Goal: Information Seeking & Learning: Learn about a topic

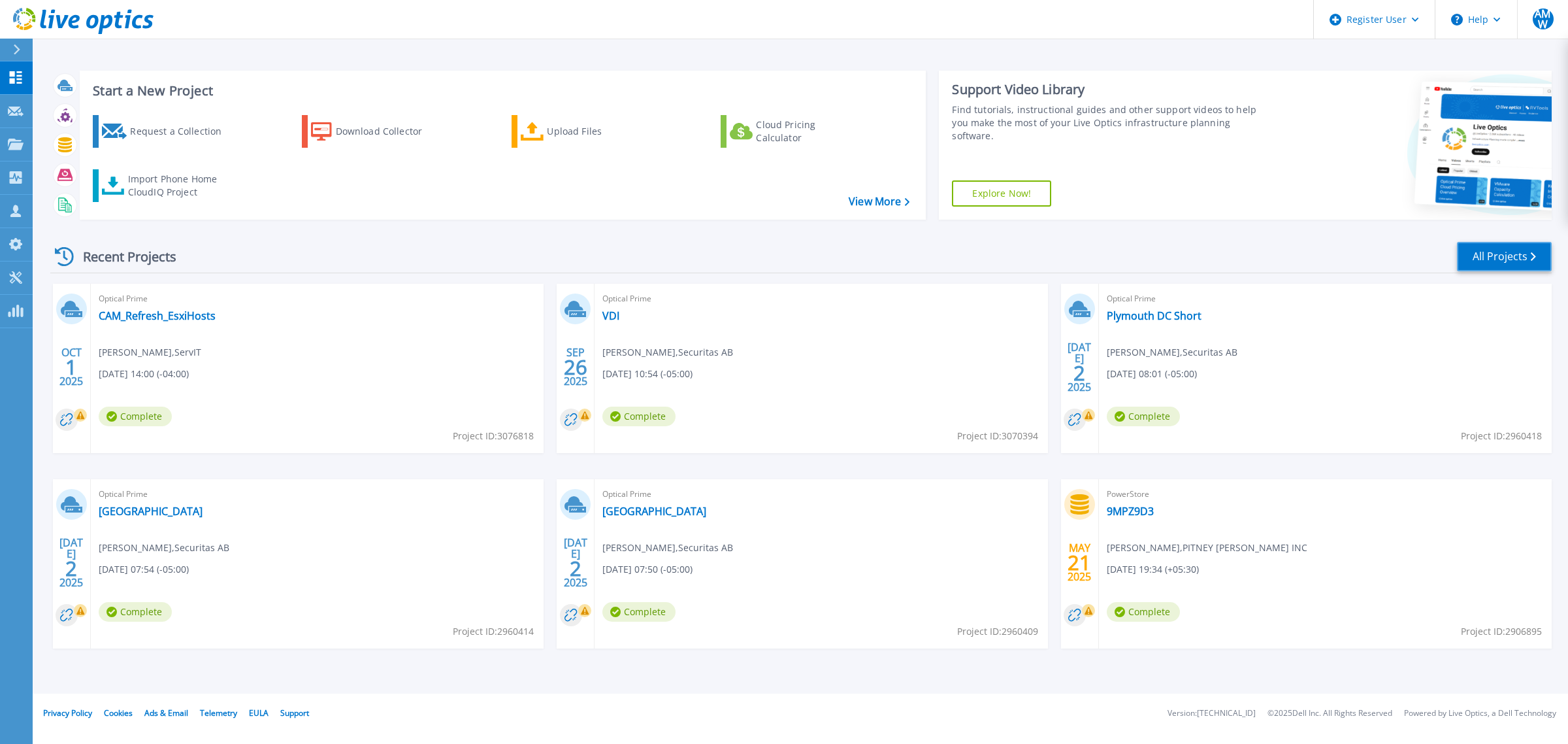
click at [1480, 263] on link "All Projects" at bounding box center [1504, 256] width 95 height 29
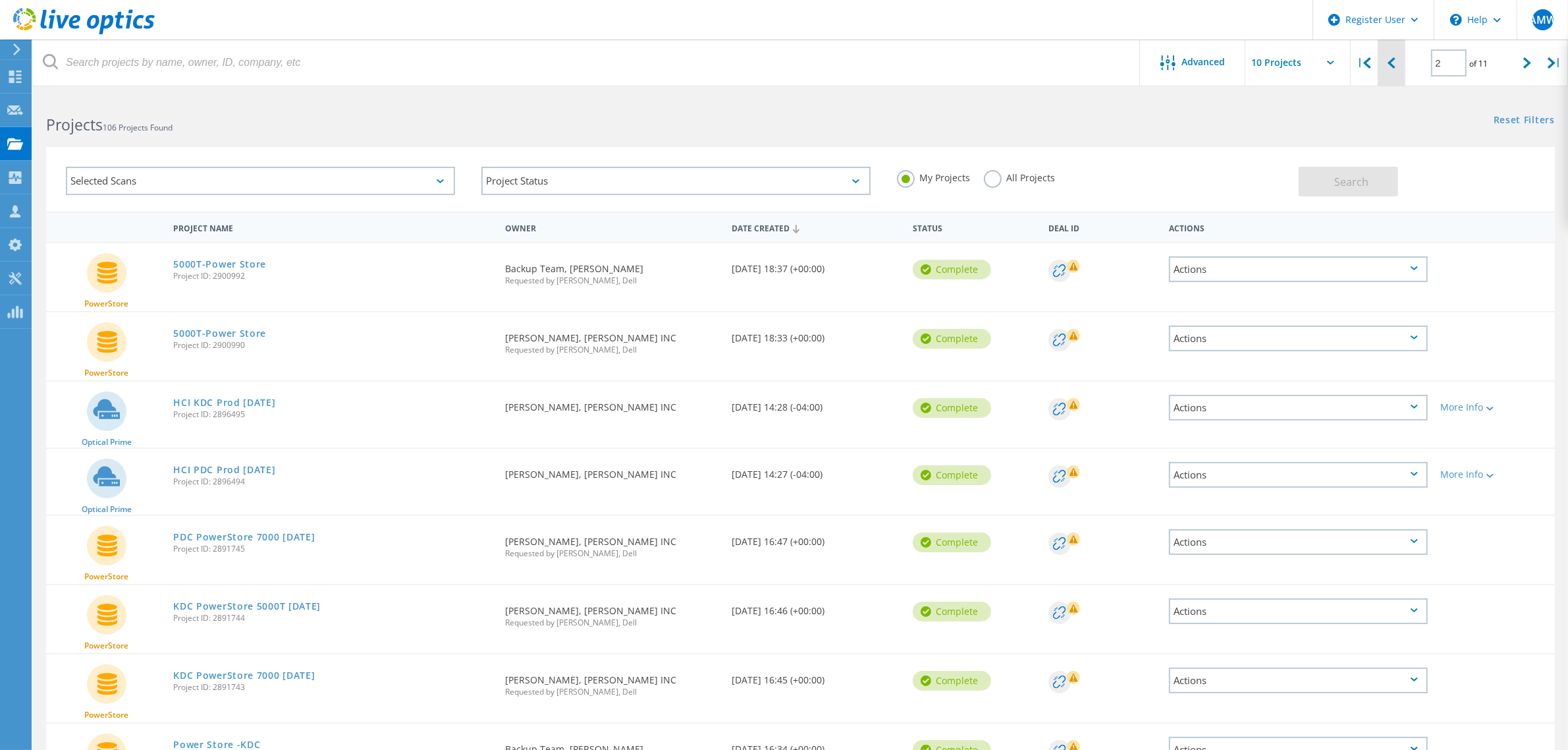
click at [1402, 56] on div at bounding box center [1391, 63] width 27 height 47
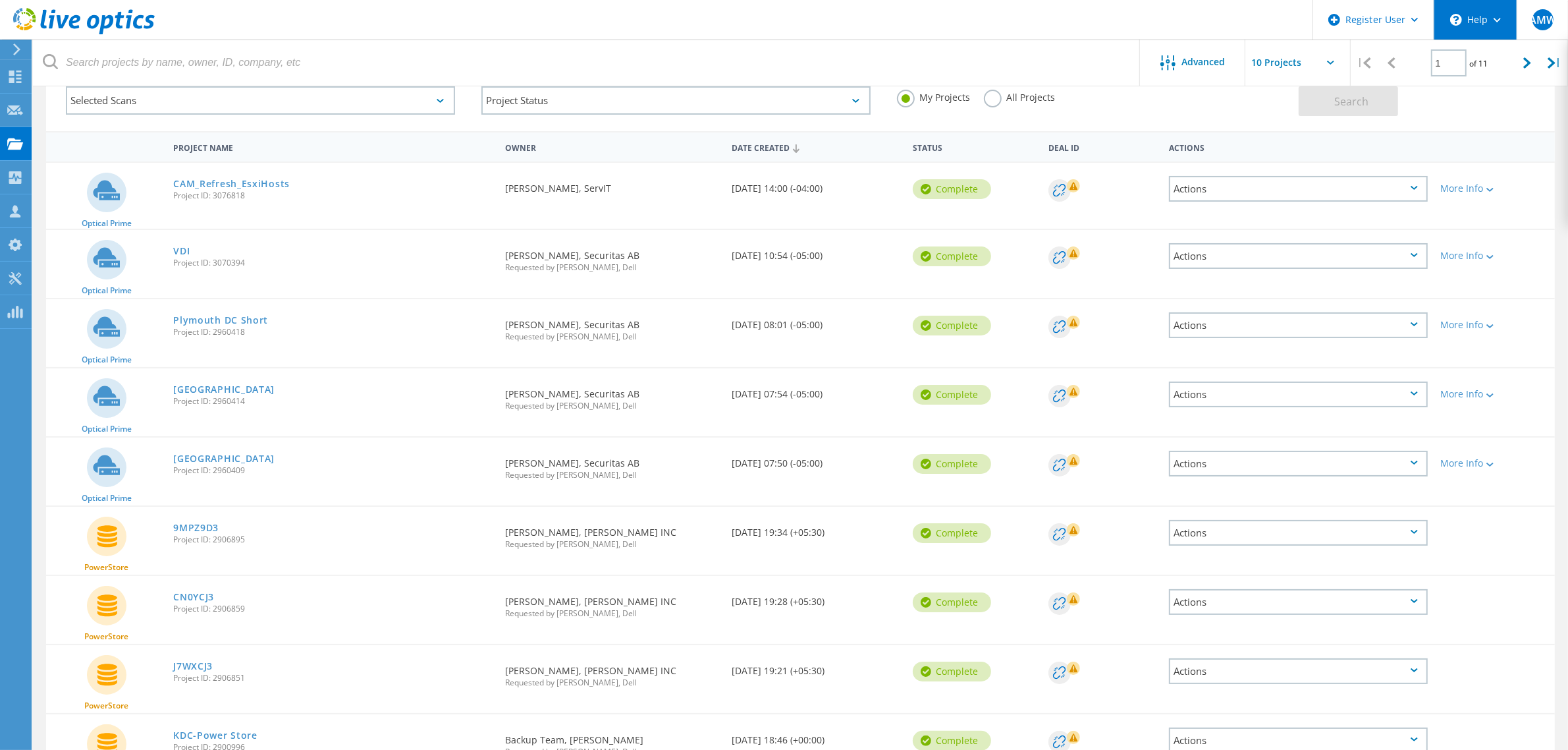
scroll to position [80, 0]
click at [1522, 61] on div at bounding box center [1527, 63] width 27 height 47
type input "2"
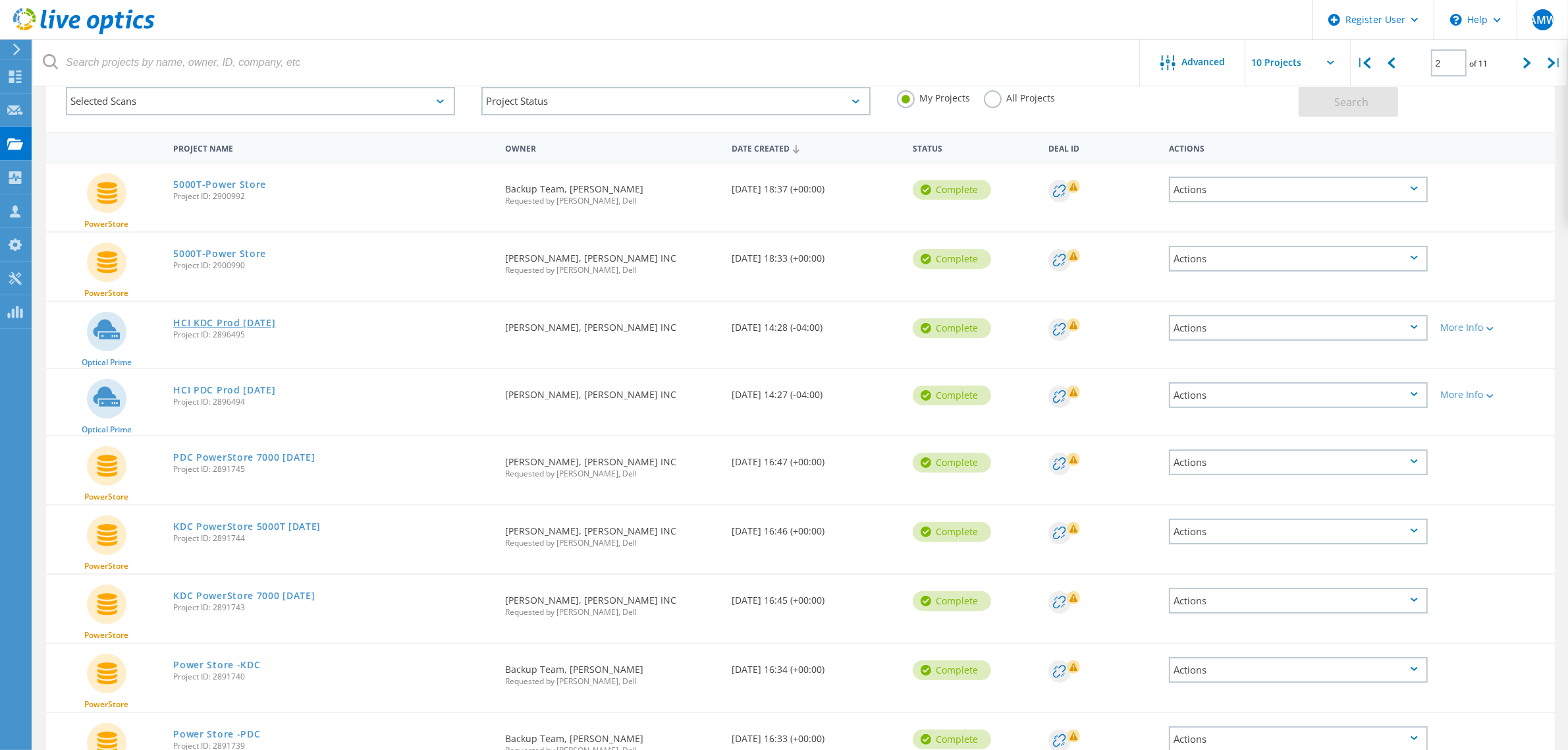
click at [242, 318] on link "HCI KDC Prod May 7th 2025" at bounding box center [224, 322] width 102 height 9
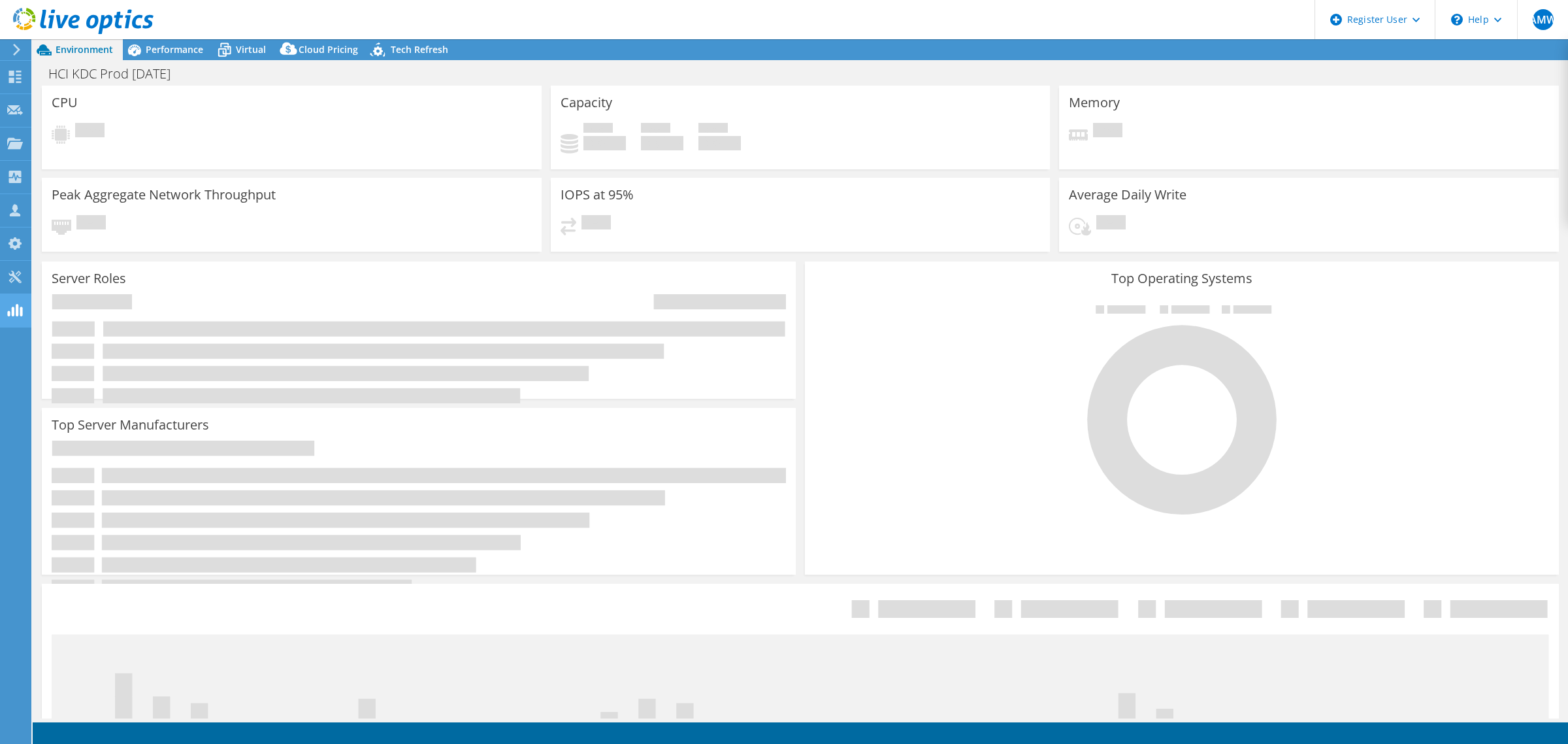
select select "USD"
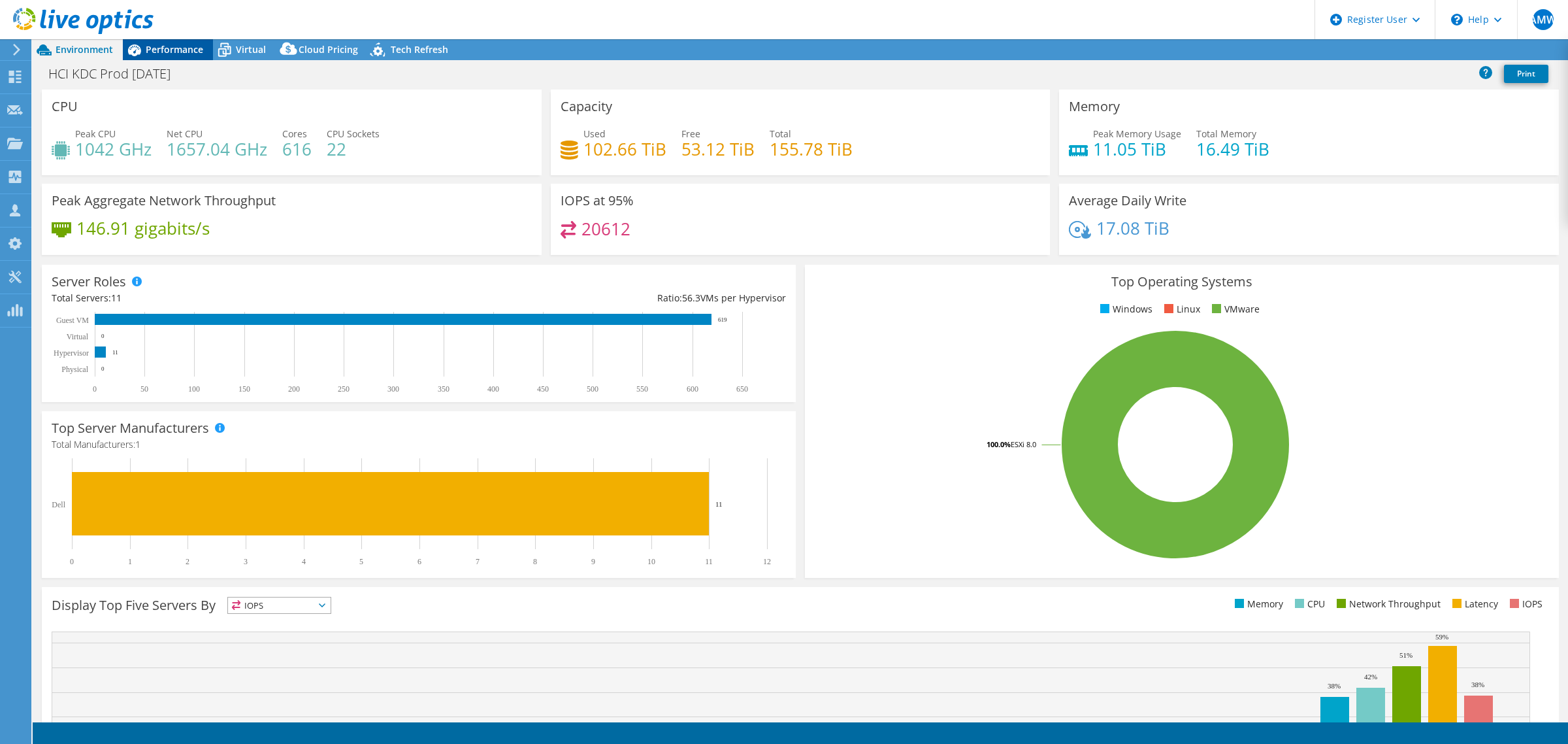
click at [194, 43] on span "Performance" at bounding box center [174, 49] width 58 height 13
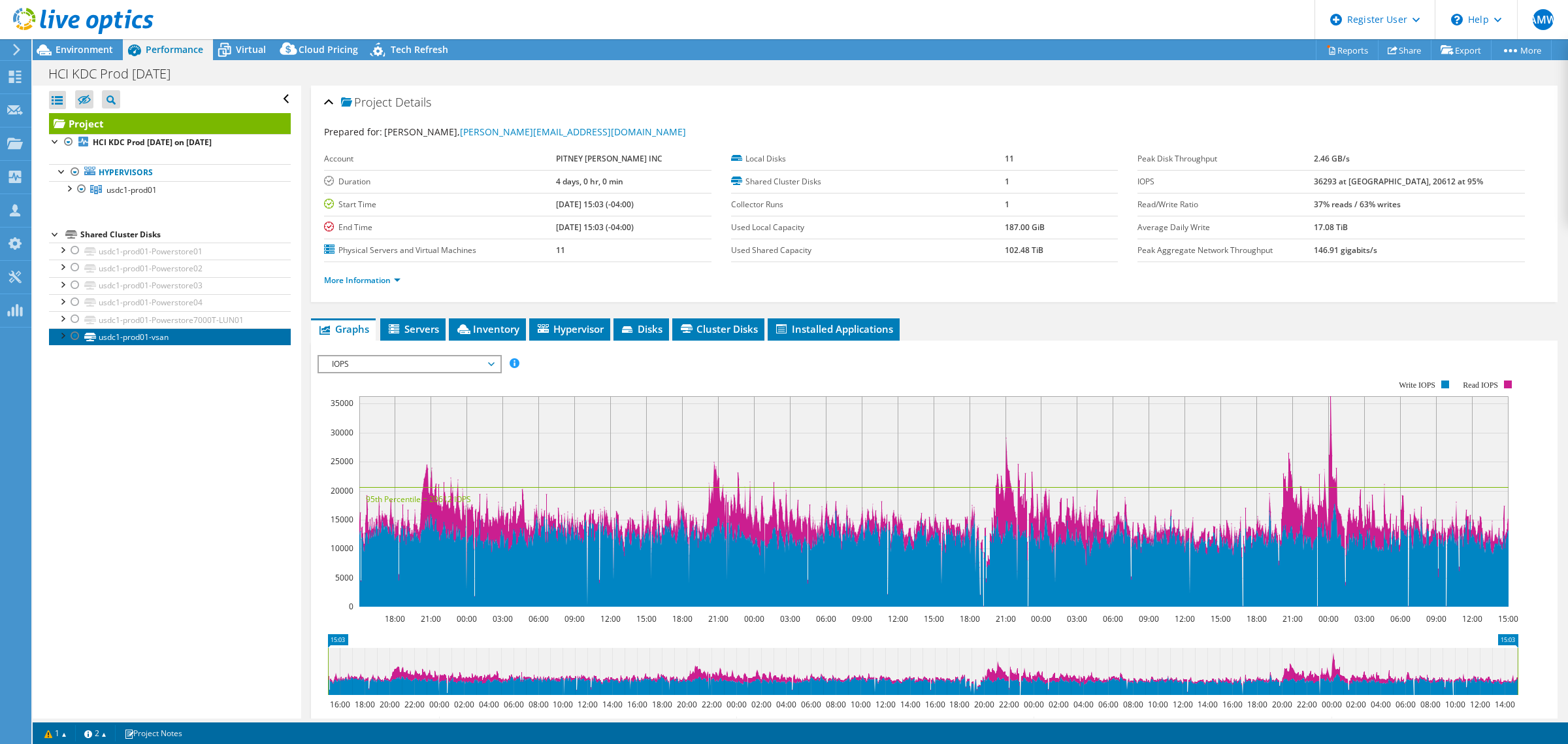
click at [54, 345] on link "usdc1-prod01-vsan" at bounding box center [170, 336] width 242 height 17
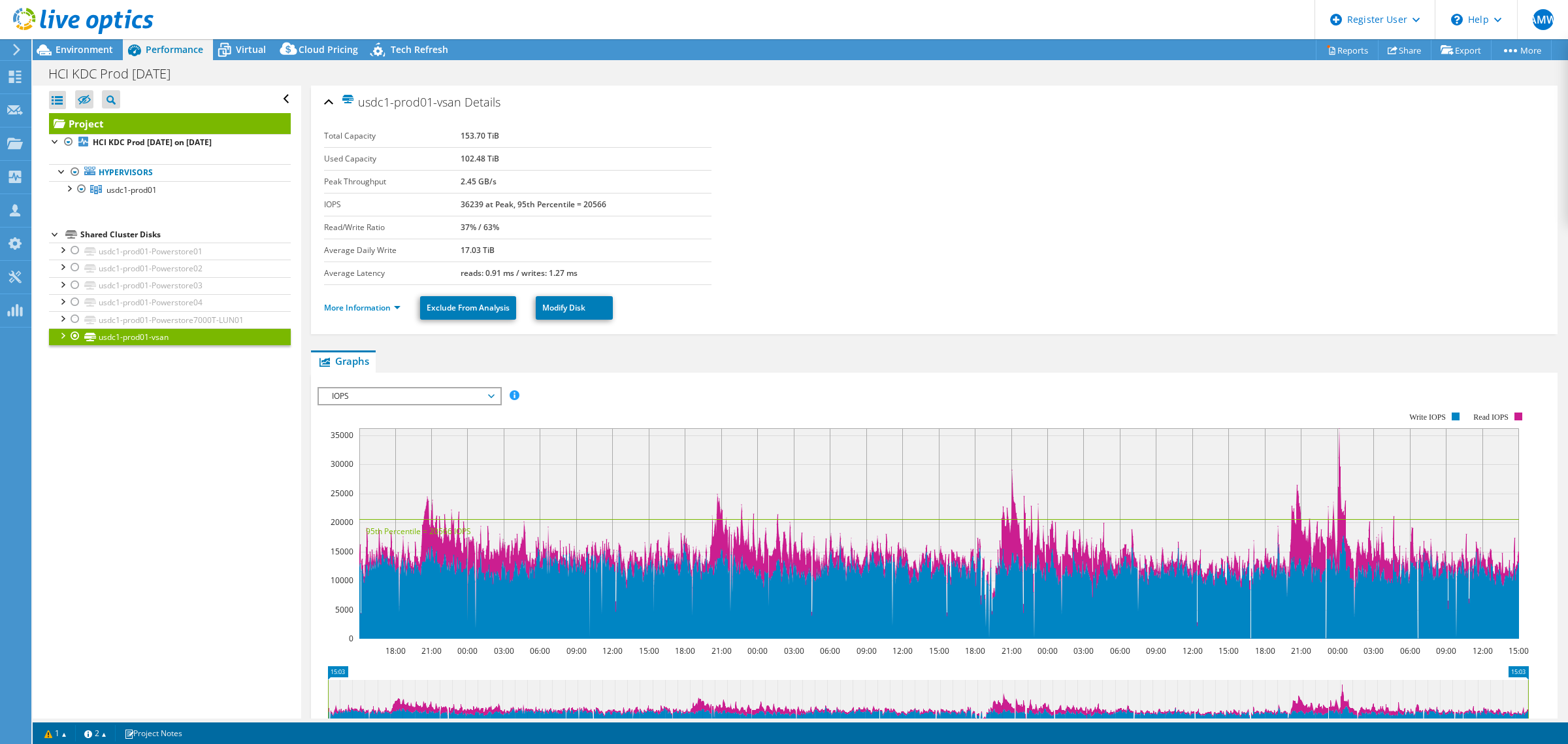
click at [59, 339] on div at bounding box center [63, 334] width 13 height 13
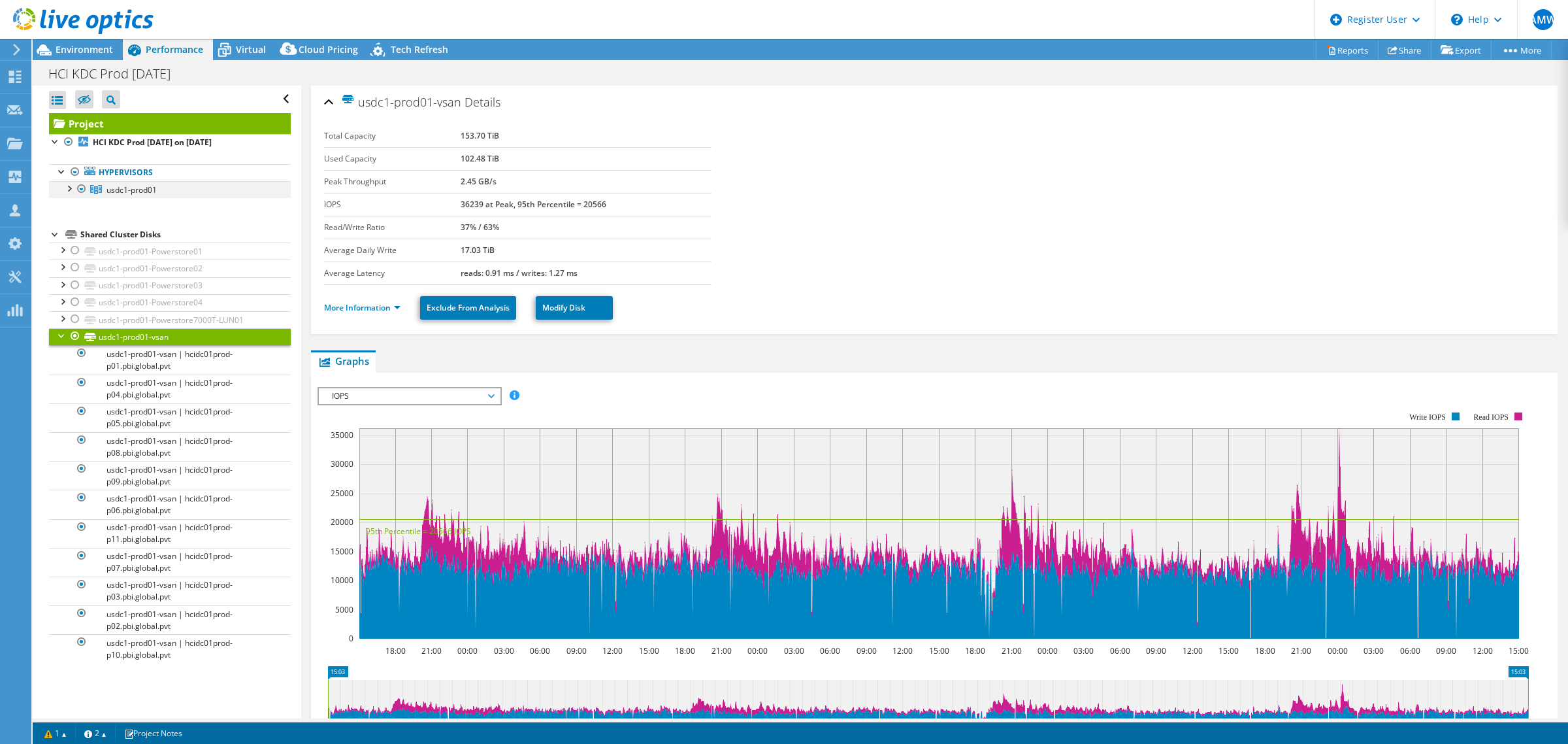
click at [63, 186] on div at bounding box center [68, 188] width 13 height 13
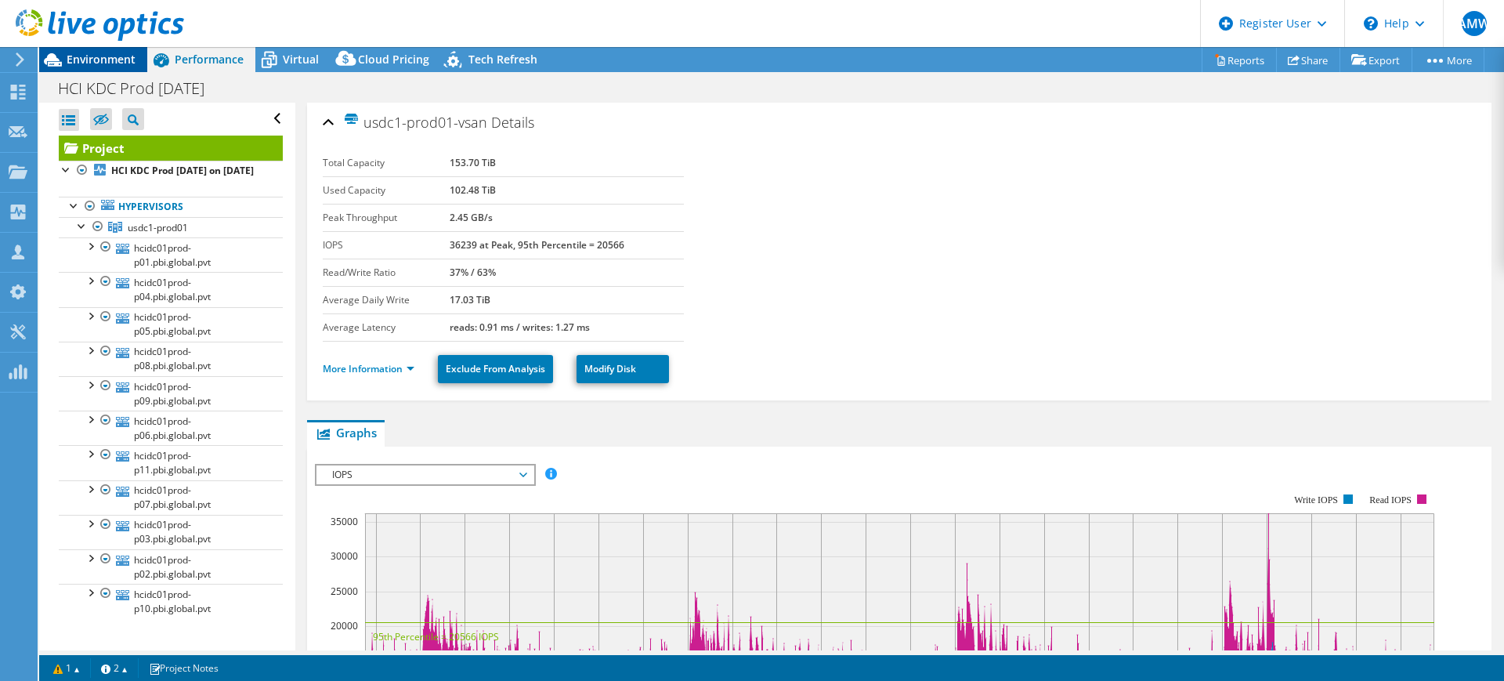
click at [104, 56] on span "Environment" at bounding box center [101, 59] width 69 height 15
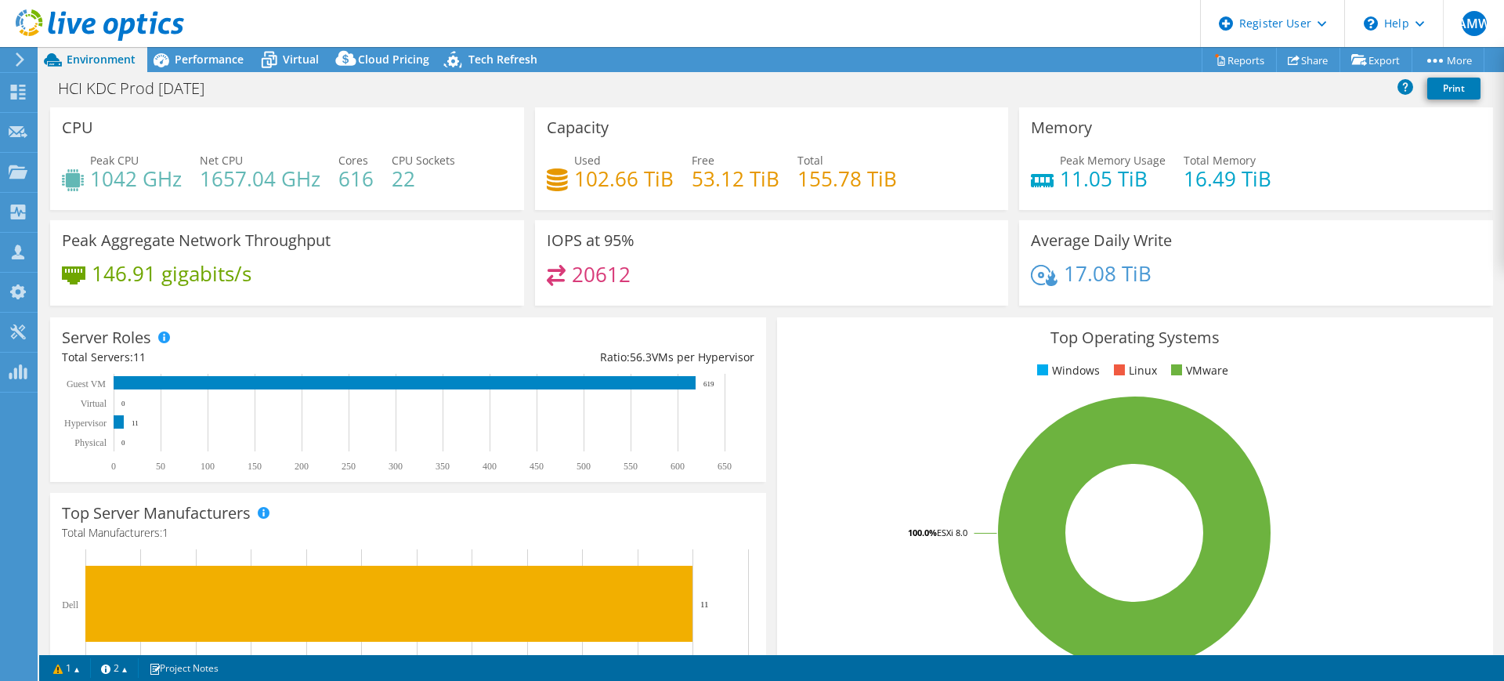
click at [580, 172] on h4 "102.66 TiB" at bounding box center [624, 178] width 100 height 17
click at [637, 176] on h4 "102.66 TiB" at bounding box center [624, 178] width 100 height 17
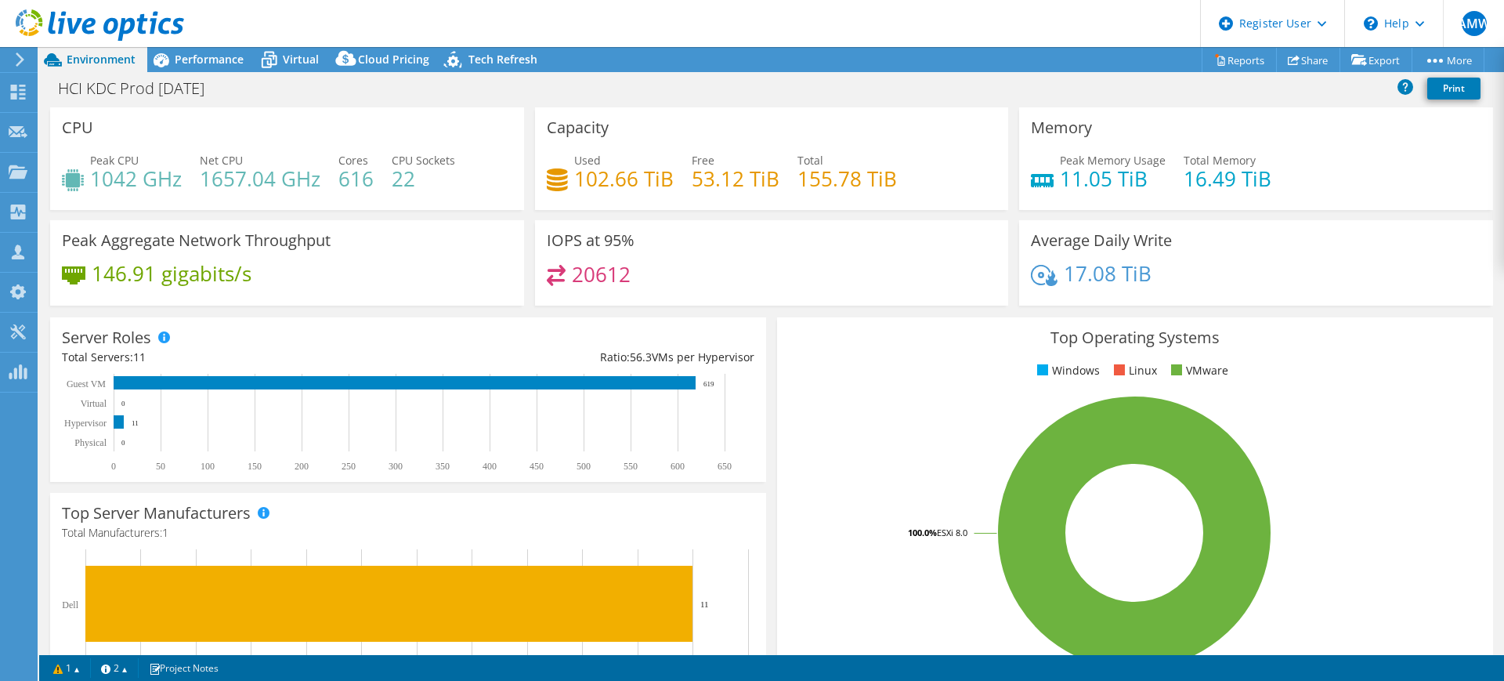
click at [606, 181] on h4 "102.66 TiB" at bounding box center [624, 178] width 100 height 17
